Goal: Information Seeking & Learning: Learn about a topic

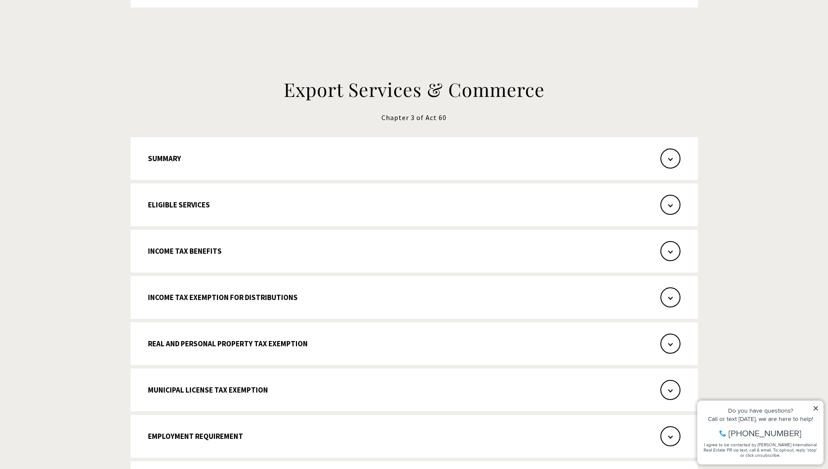
scroll to position [436, 0]
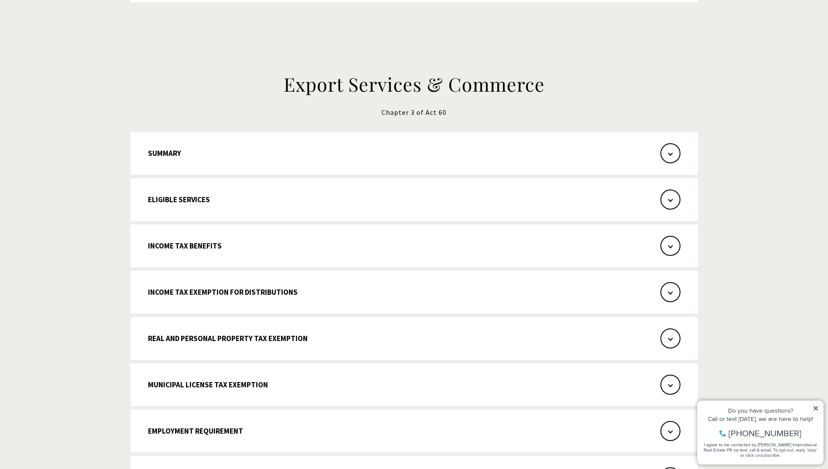
click at [250, 156] on button "Summary" at bounding box center [413, 153] width 567 height 43
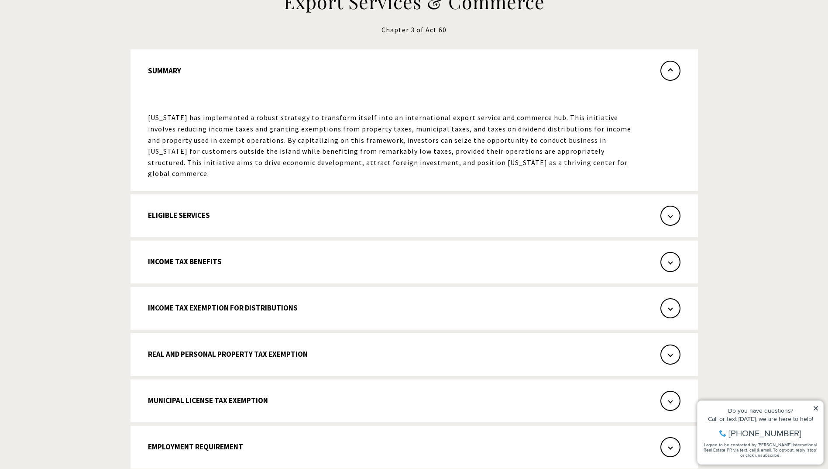
scroll to position [524, 0]
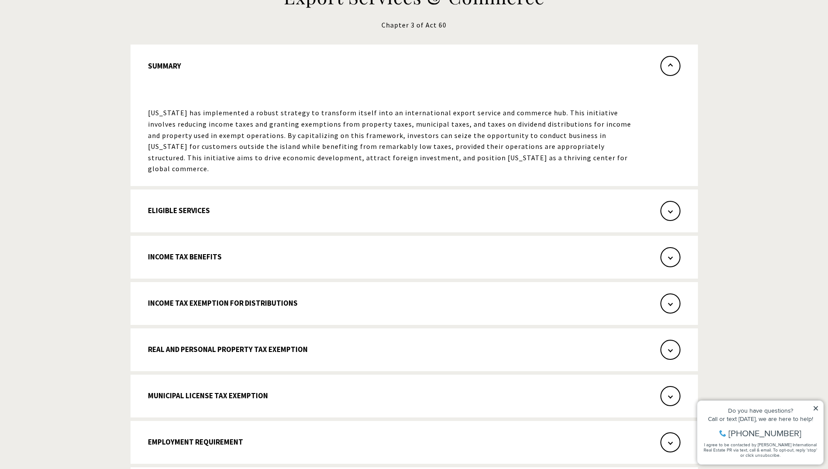
click at [199, 208] on button "Eligible Services" at bounding box center [413, 210] width 567 height 43
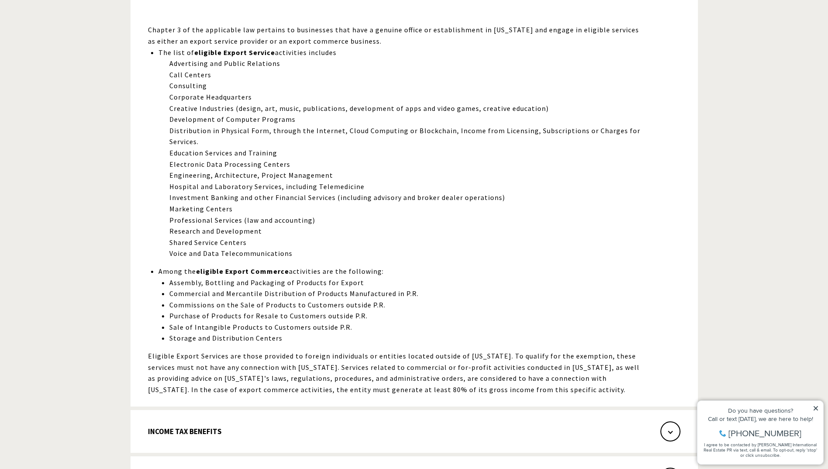
scroll to position [655, 0]
click at [319, 432] on button "Income Tax Benefits" at bounding box center [413, 429] width 567 height 43
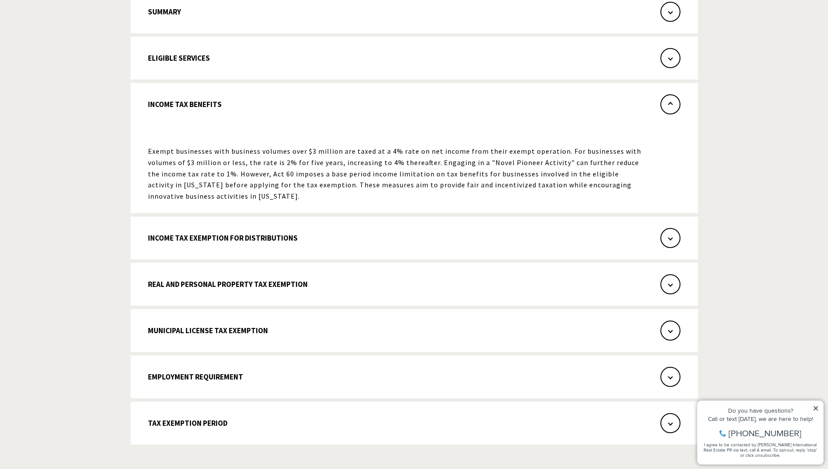
drag, startPoint x: 394, startPoint y: 165, endPoint x: 610, endPoint y: 195, distance: 217.7
click at [610, 195] on p "Exempt businesses with business volumes over $3 million are taxed at a 4% rate …" at bounding box center [395, 174] width 495 height 56
click at [302, 237] on button "Income Tax Exemption for Distributions" at bounding box center [413, 237] width 567 height 43
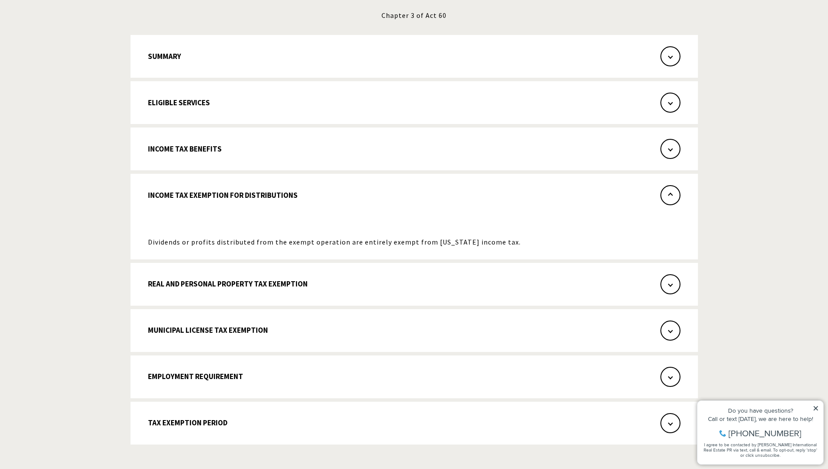
click at [410, 287] on button "Real and Personal Property Tax Exemption" at bounding box center [413, 284] width 567 height 43
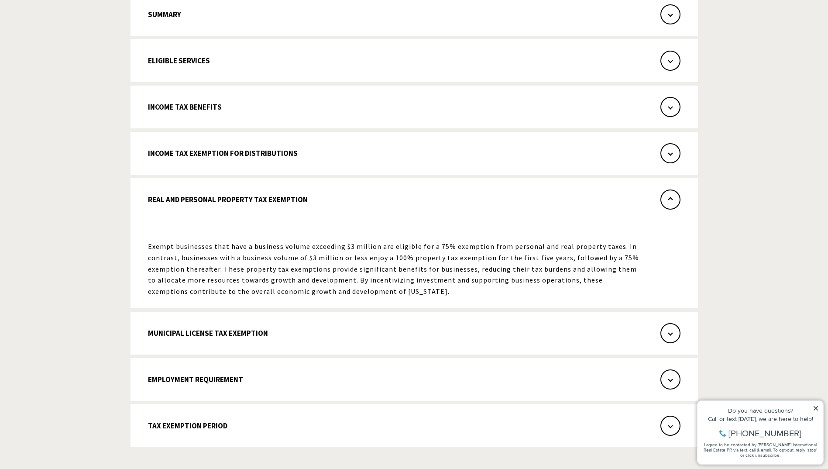
scroll to position [578, 0]
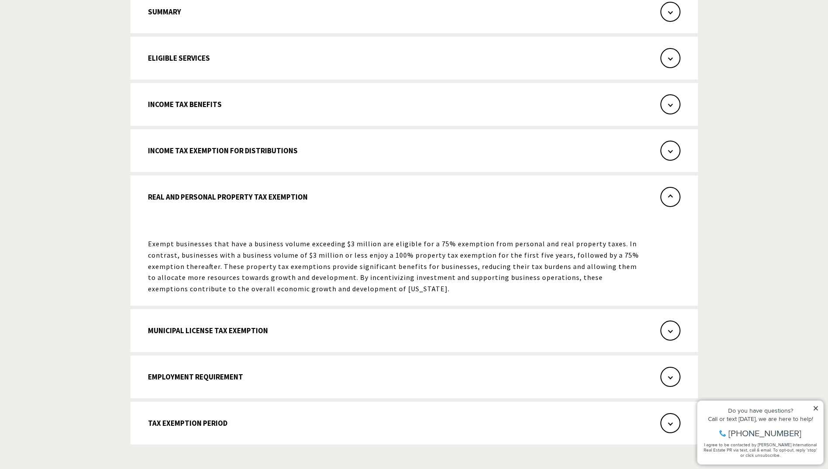
click at [269, 388] on button "Employment Requirement" at bounding box center [413, 376] width 567 height 43
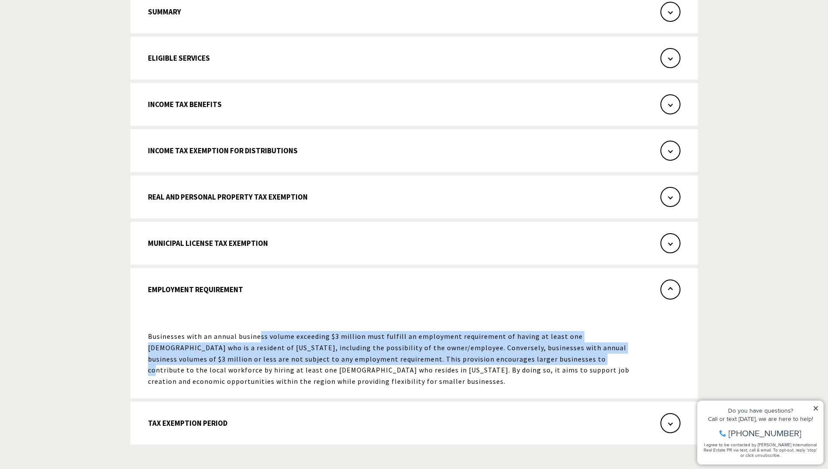
drag, startPoint x: 260, startPoint y: 338, endPoint x: 494, endPoint y: 358, distance: 234.4
click at [494, 358] on p "Businesses with an annual business volume exceeding $3 million must fulfill an …" at bounding box center [395, 359] width 495 height 56
click at [261, 432] on button "Tax Exemption Period" at bounding box center [413, 422] width 567 height 43
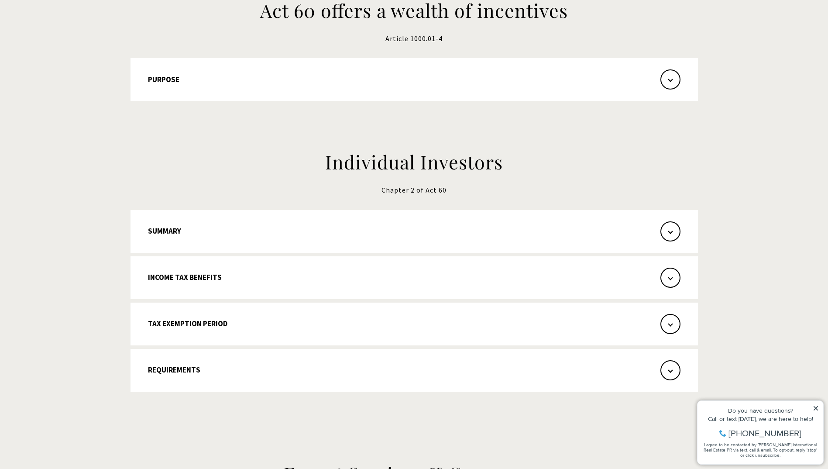
scroll to position [0, 0]
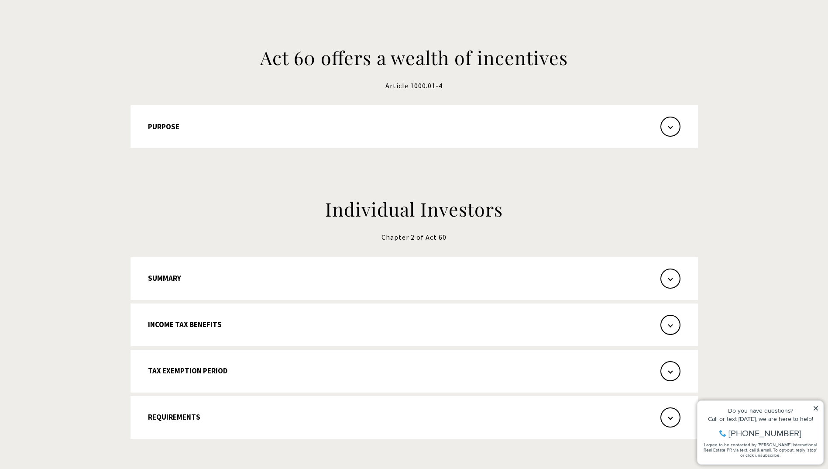
click at [679, 274] on span "button" at bounding box center [670, 278] width 20 height 20
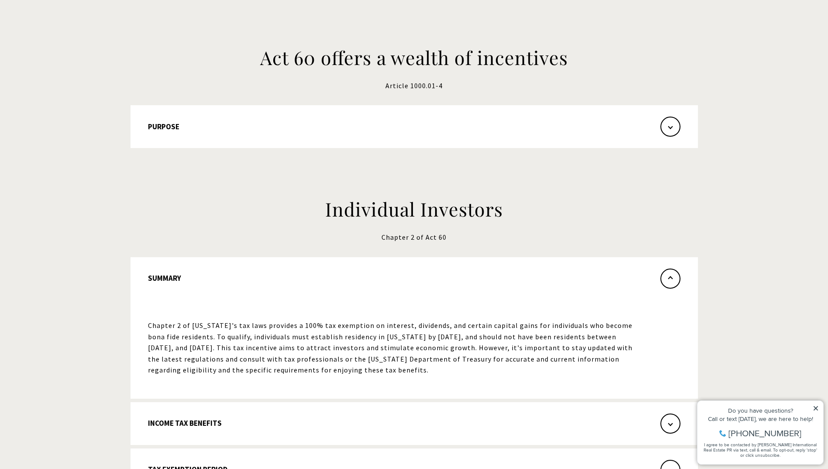
click at [682, 137] on button "Purpose" at bounding box center [413, 126] width 567 height 43
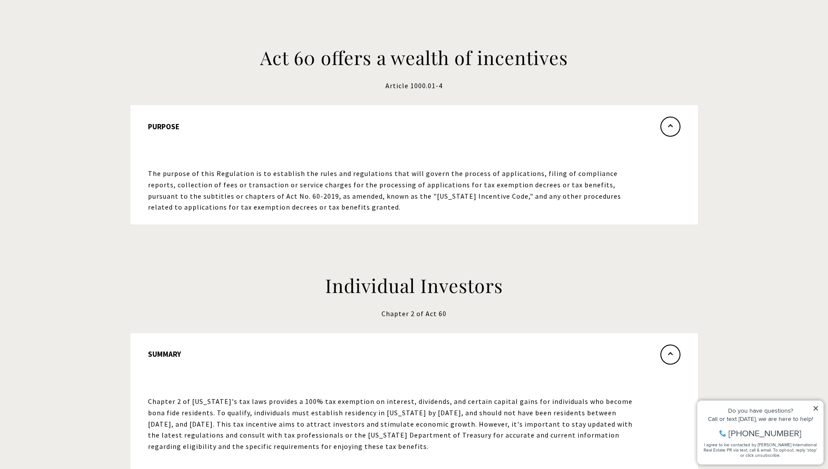
click at [680, 132] on button "Purpose" at bounding box center [413, 130] width 567 height 51
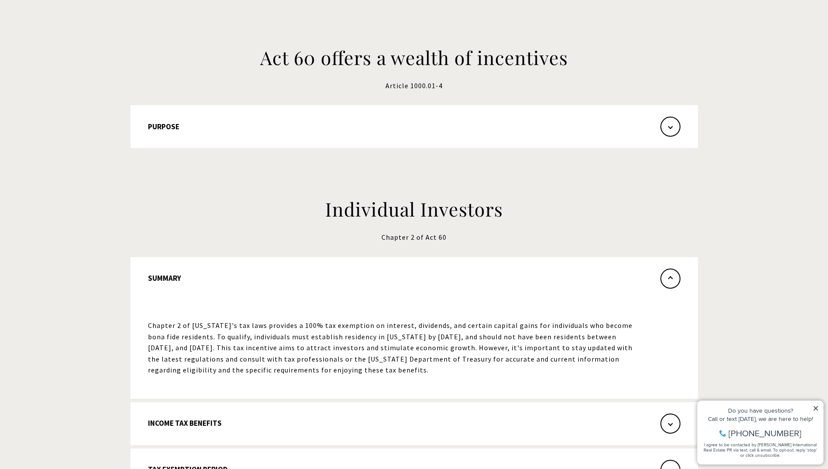
scroll to position [87, 0]
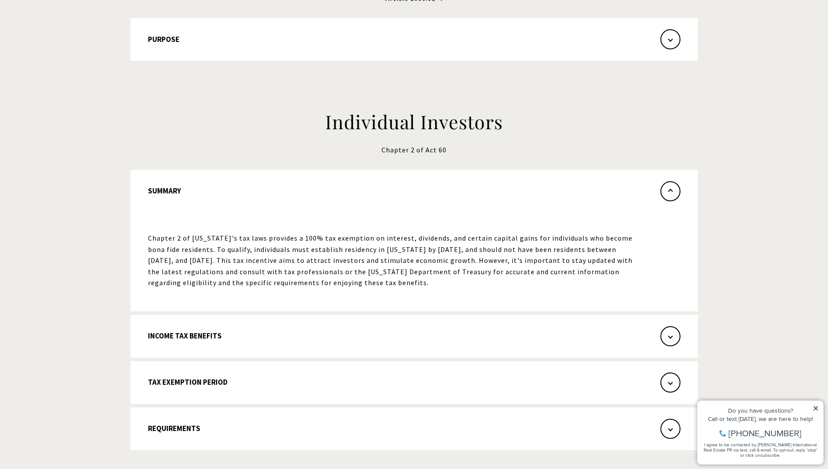
click at [674, 333] on span "button" at bounding box center [670, 336] width 20 height 20
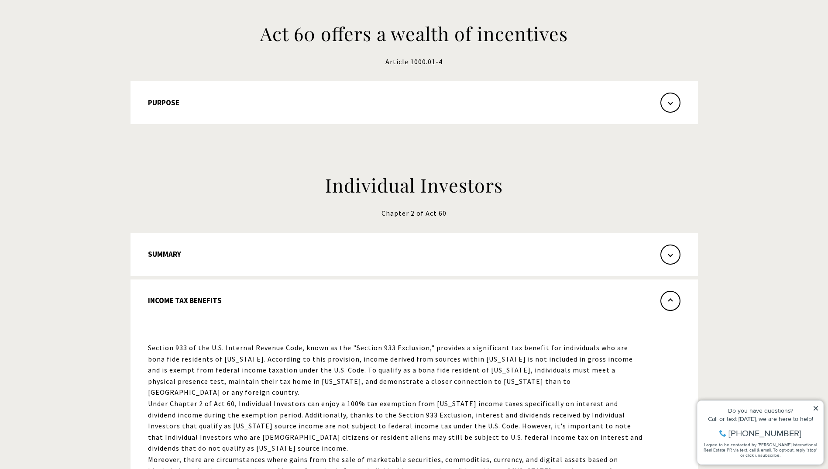
scroll to position [0, 0]
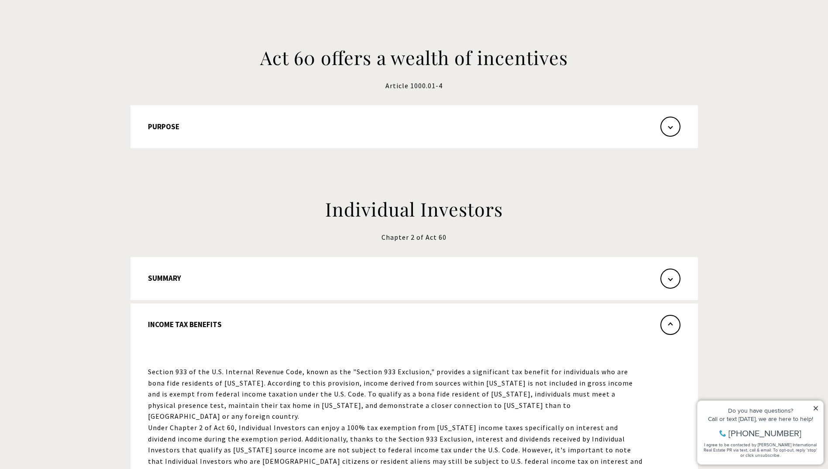
click at [655, 123] on button "Purpose" at bounding box center [413, 126] width 567 height 43
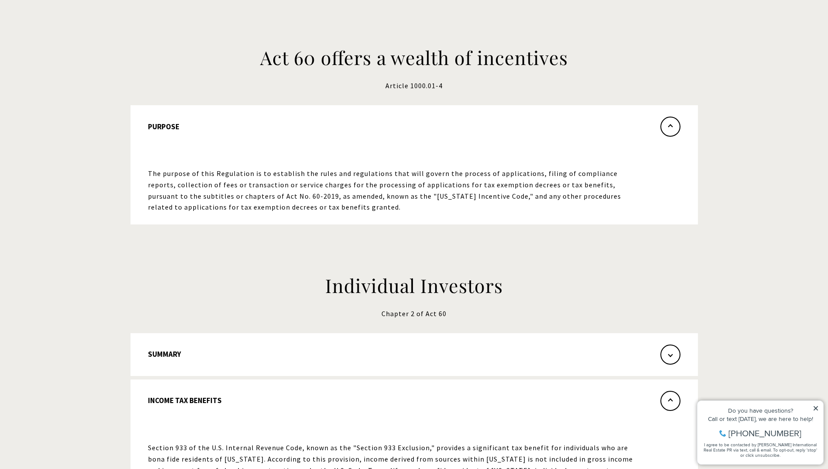
click at [667, 131] on span "button" at bounding box center [670, 127] width 20 height 20
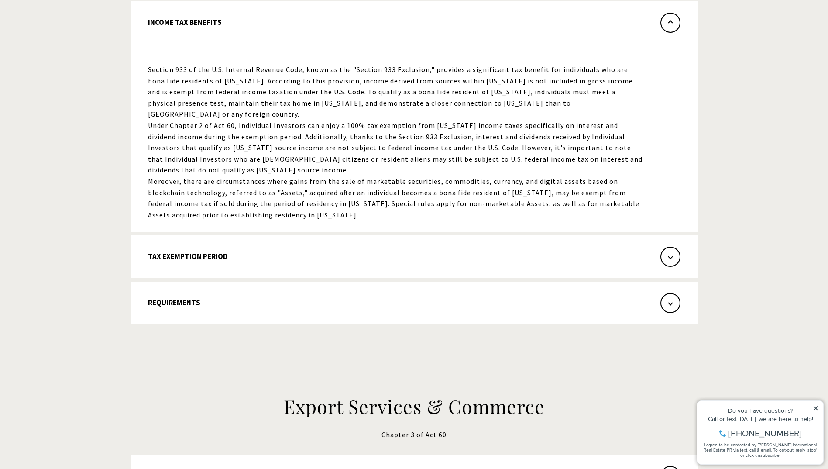
scroll to position [262, 0]
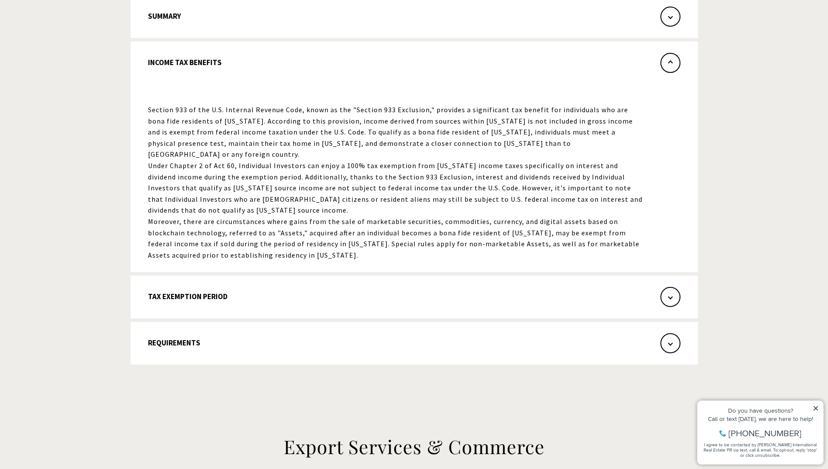
click at [782, 221] on section "Individual Investors Chapter 2 of Act 60 Summary Chapter 2 of [US_STATE]'s tax …" at bounding box center [414, 150] width 828 height 520
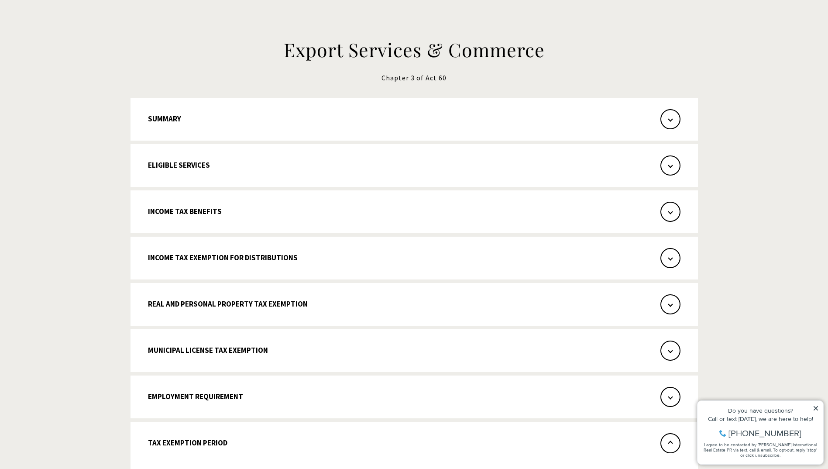
scroll to position [677, 0]
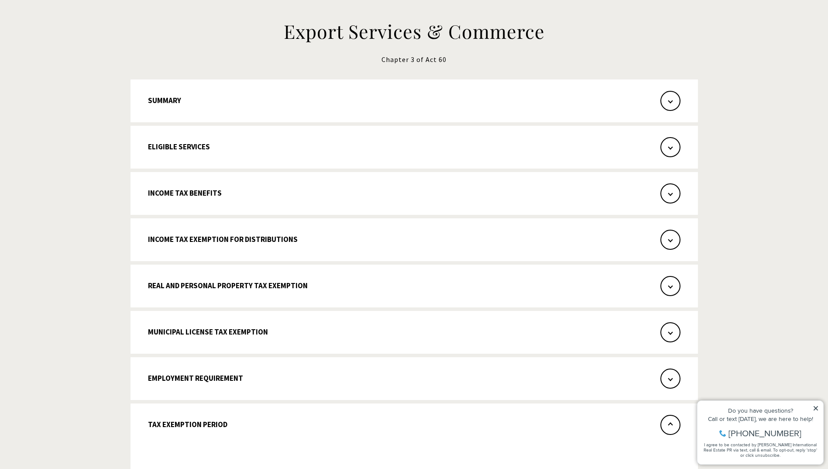
click at [665, 149] on span "button" at bounding box center [670, 147] width 20 height 20
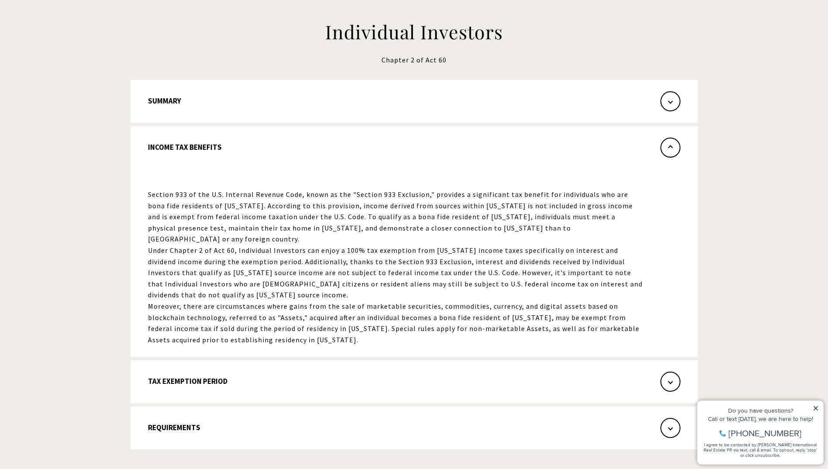
scroll to position [0, 0]
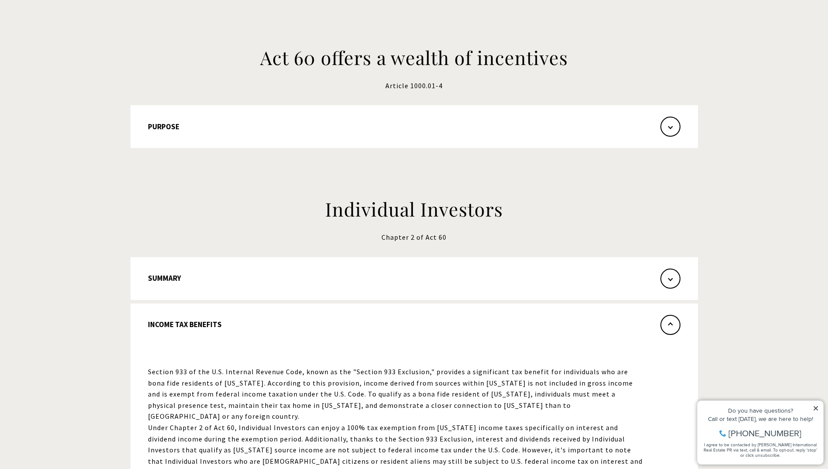
click at [670, 279] on span "button" at bounding box center [670, 278] width 20 height 20
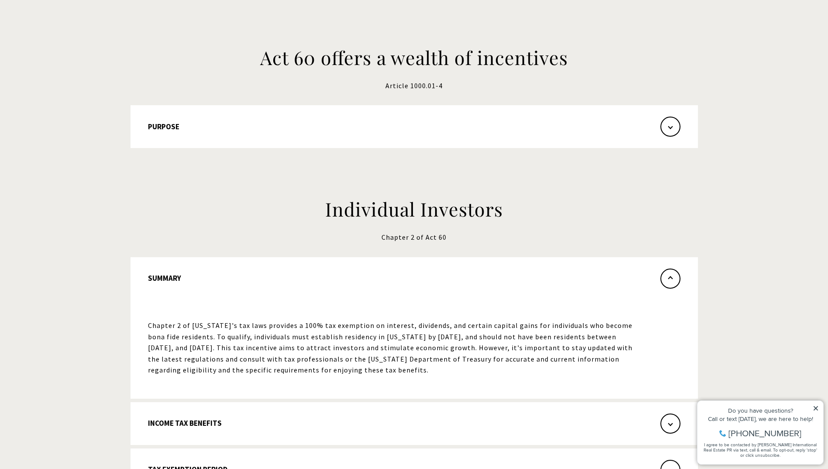
click at [666, 121] on span "button" at bounding box center [670, 127] width 20 height 20
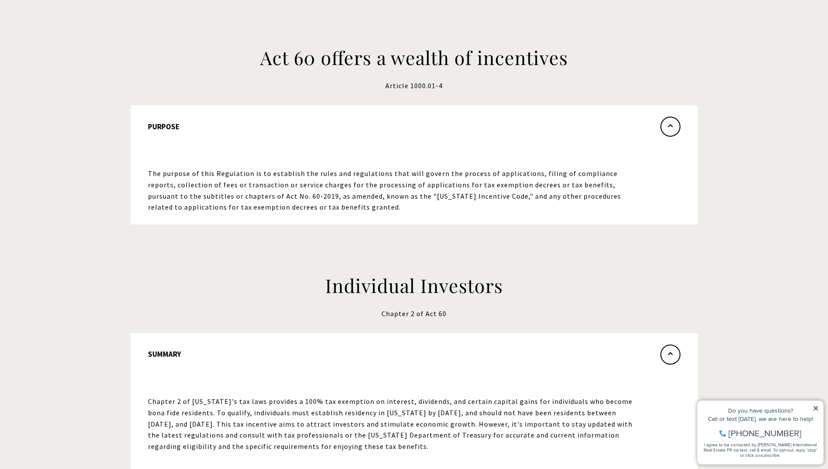
click at [674, 133] on span "button" at bounding box center [670, 127] width 20 height 20
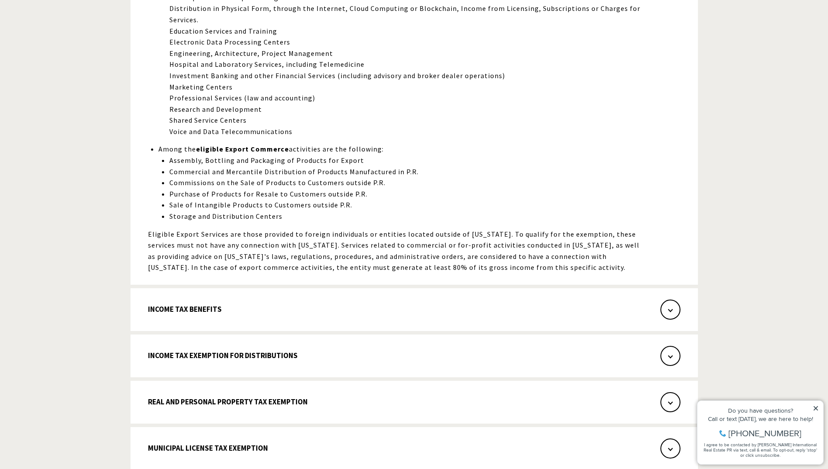
scroll to position [991, 0]
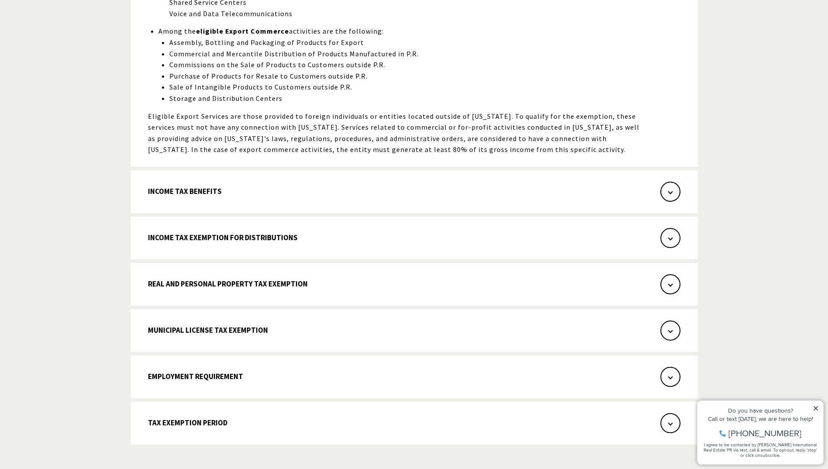
click at [678, 191] on span "button" at bounding box center [670, 192] width 20 height 20
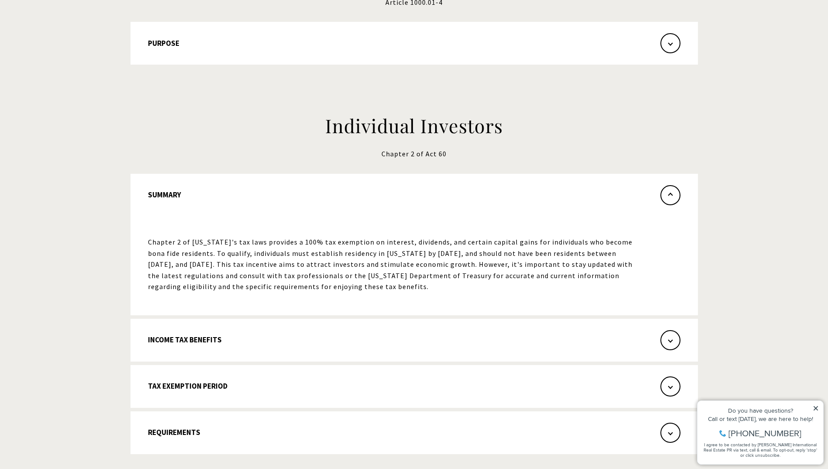
scroll to position [0, 0]
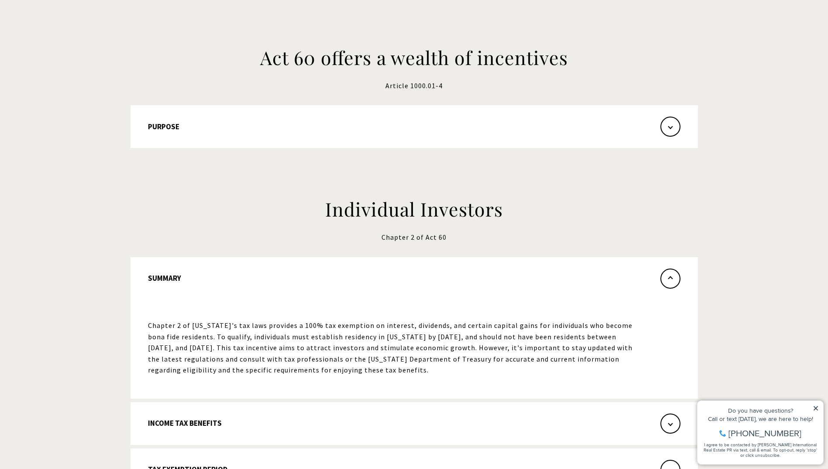
click at [418, 85] on p "Article 1000.01-4" at bounding box center [413, 85] width 375 height 11
